Goal: Task Accomplishment & Management: Manage account settings

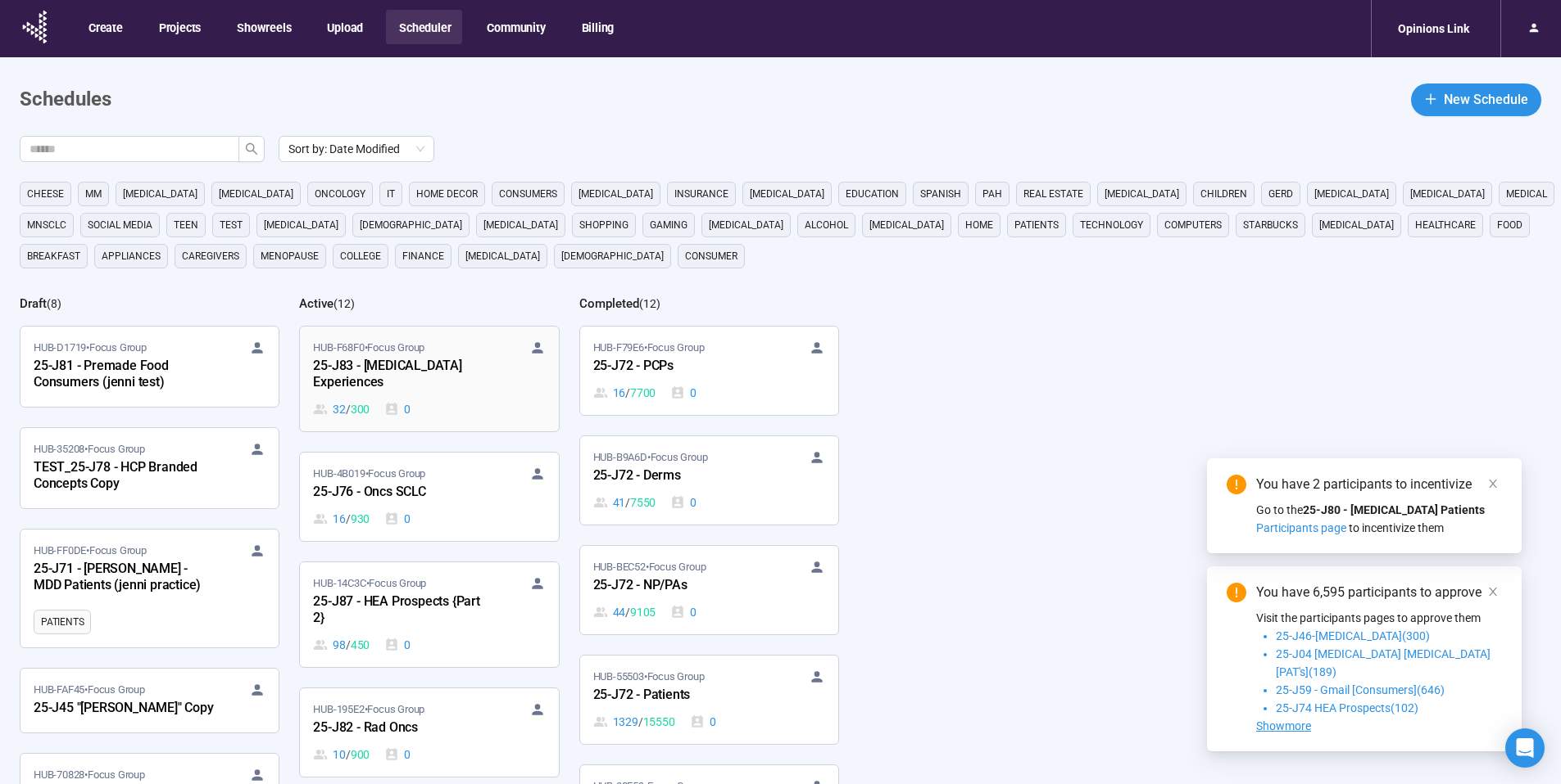
click at [431, 362] on div "25-J83 - [MEDICAL_DATA] Experiences" at bounding box center [402, 375] width 180 height 37
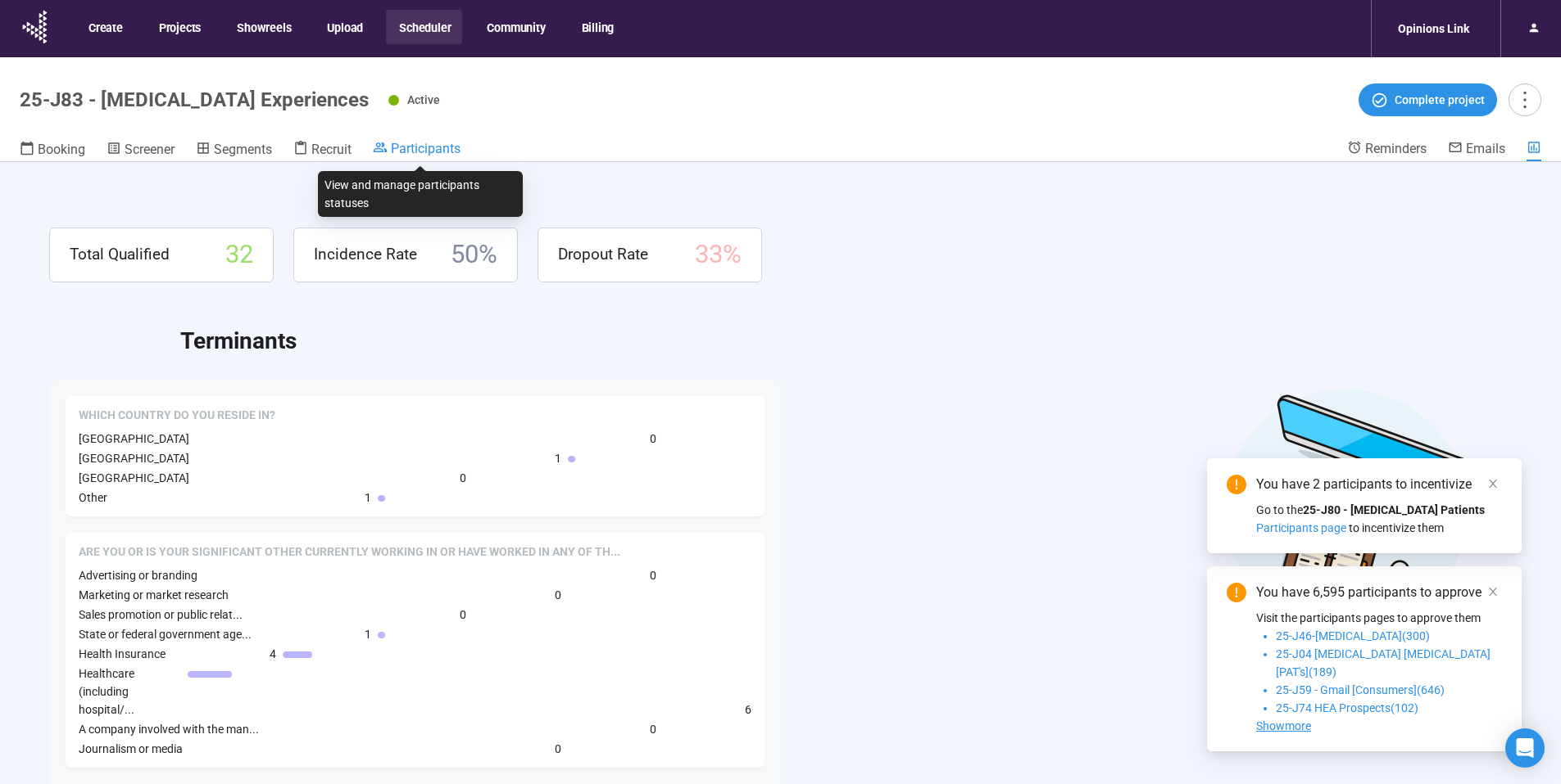
click at [434, 148] on span "Participants" at bounding box center [426, 148] width 70 height 16
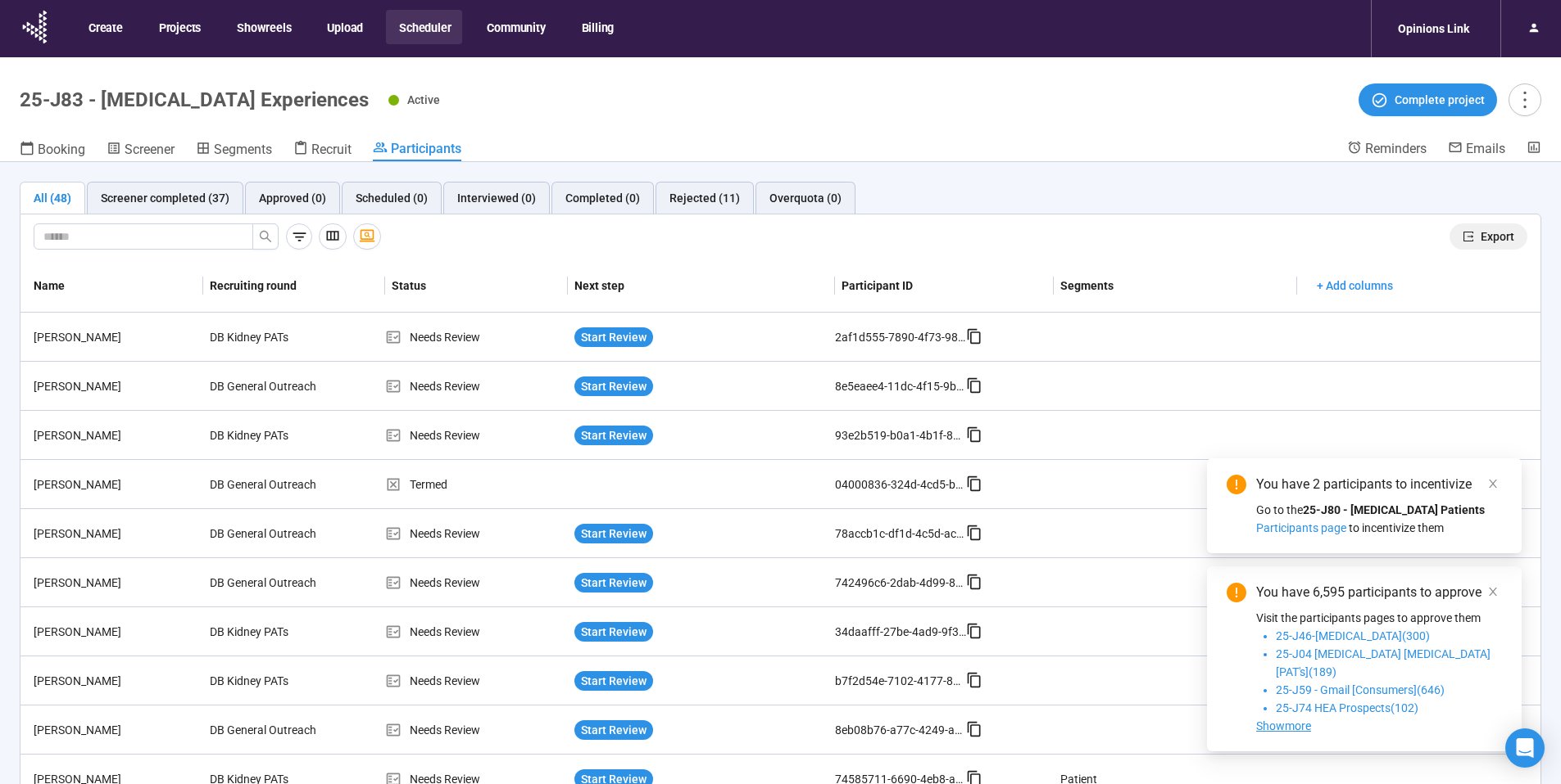
click at [1490, 239] on span "Export" at bounding box center [1497, 237] width 33 height 18
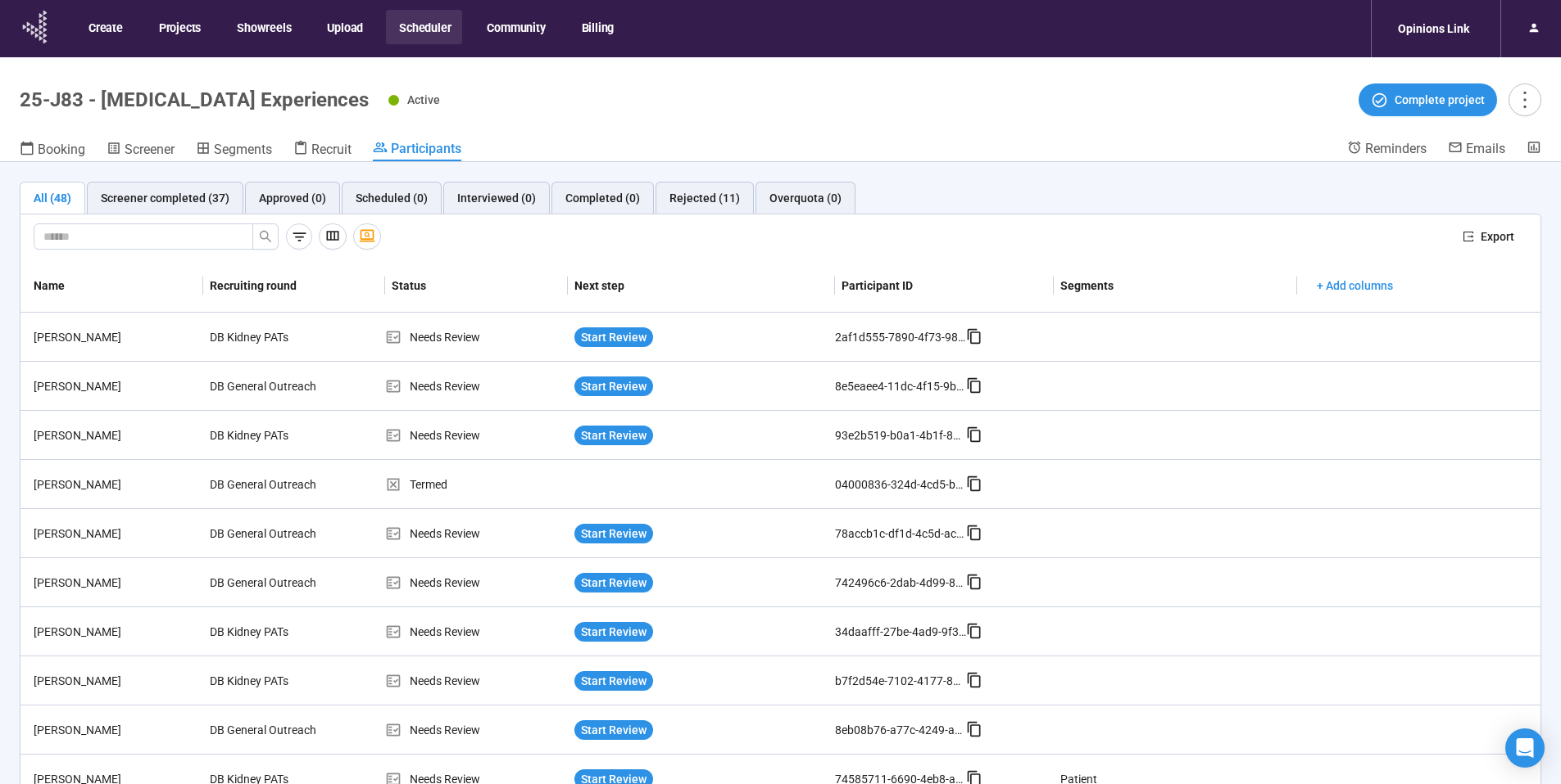
click at [33, 20] on icon at bounding box center [36, 27] width 41 height 42
